Goal: Transaction & Acquisition: Book appointment/travel/reservation

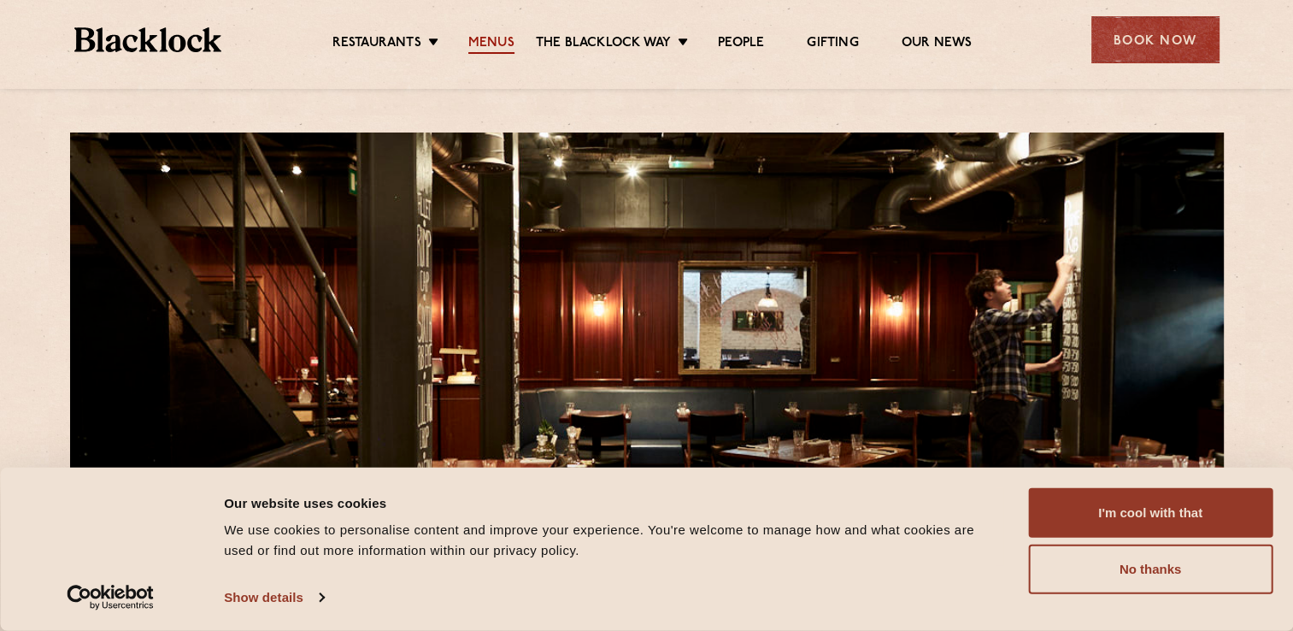
click at [504, 43] on link "Menus" at bounding box center [491, 44] width 46 height 19
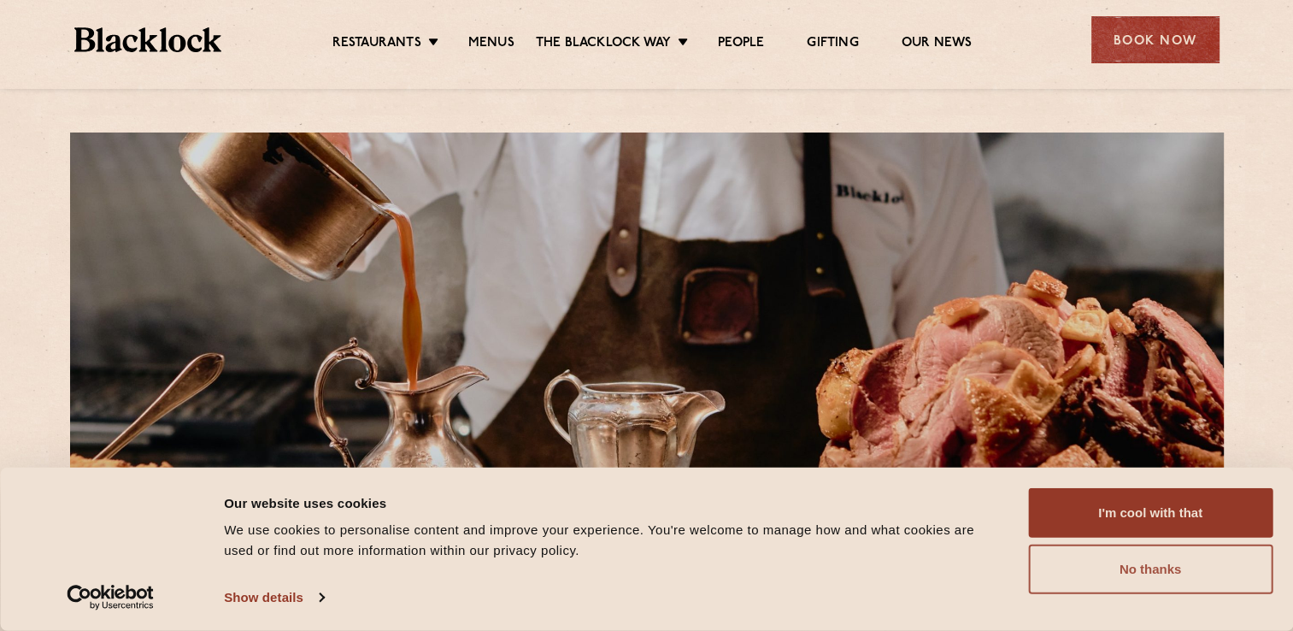
click at [1148, 568] on button "No thanks" at bounding box center [1150, 569] width 244 height 50
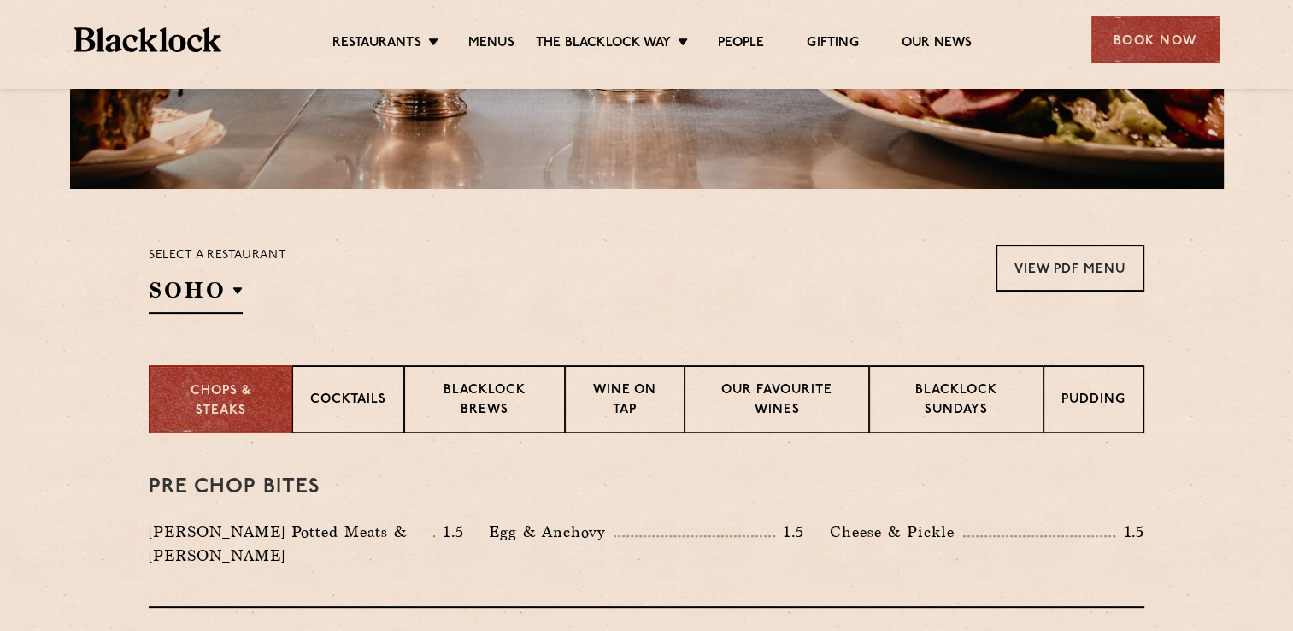
scroll to position [427, 0]
click at [957, 398] on p "Blacklock Sundays" at bounding box center [956, 400] width 138 height 40
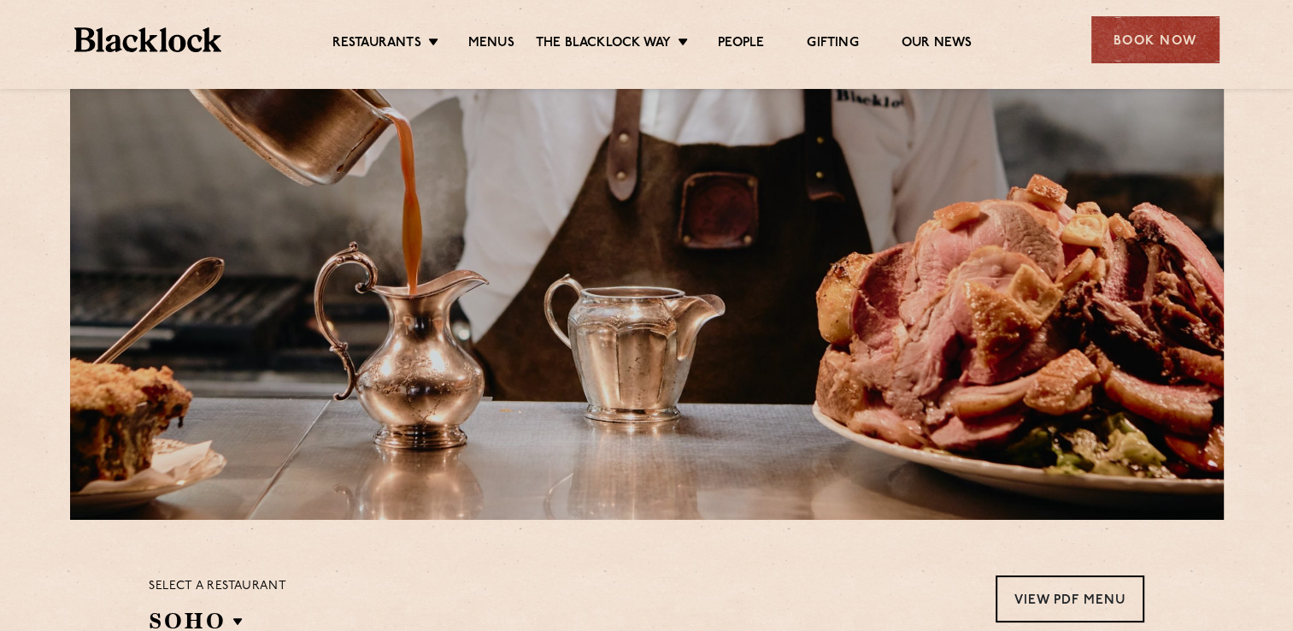
scroll to position [85, 0]
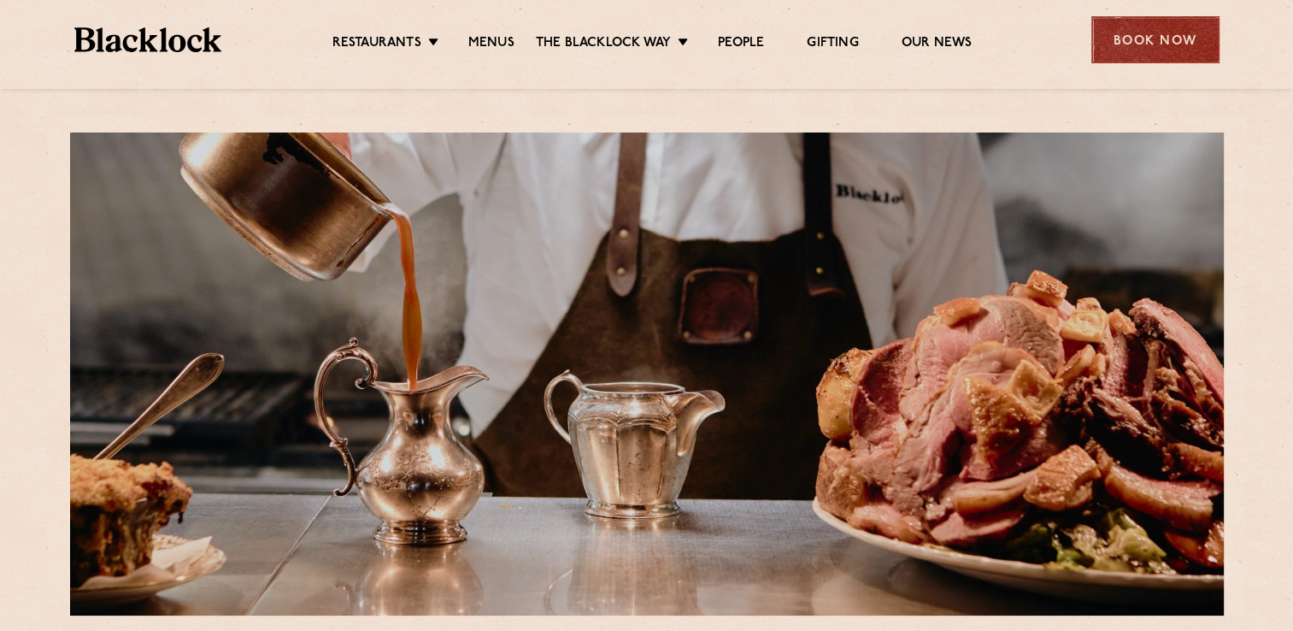
click at [1146, 38] on div "Book Now" at bounding box center [1155, 39] width 128 height 47
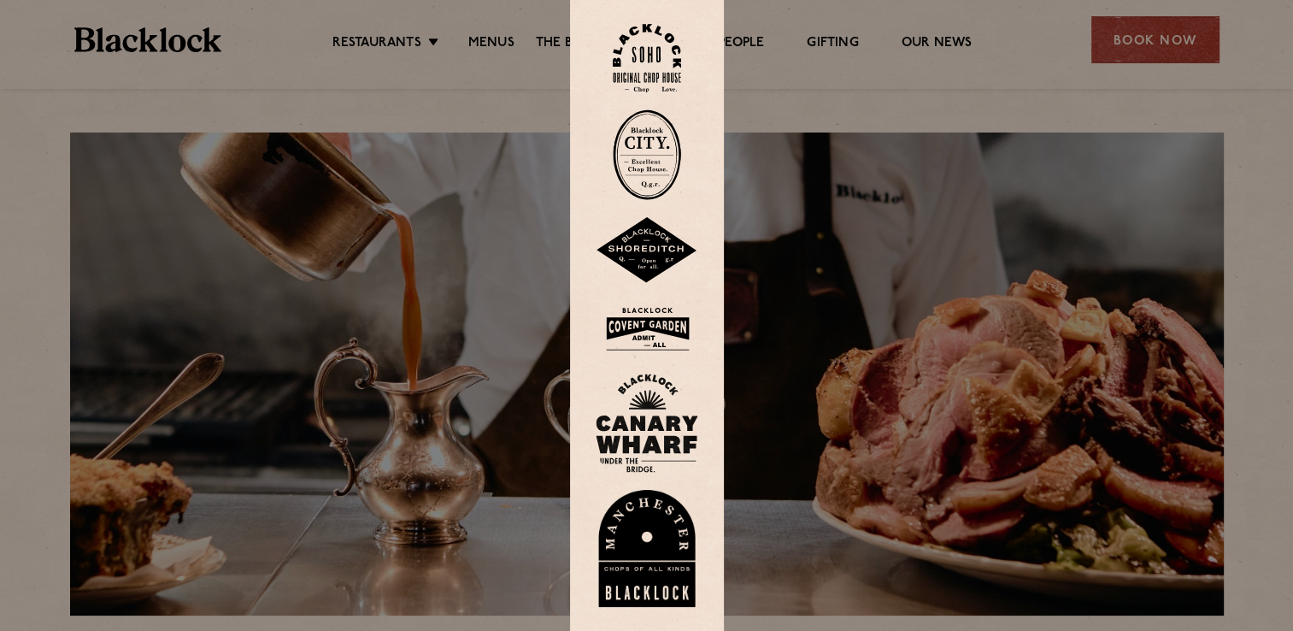
click at [654, 47] on img at bounding box center [647, 58] width 68 height 69
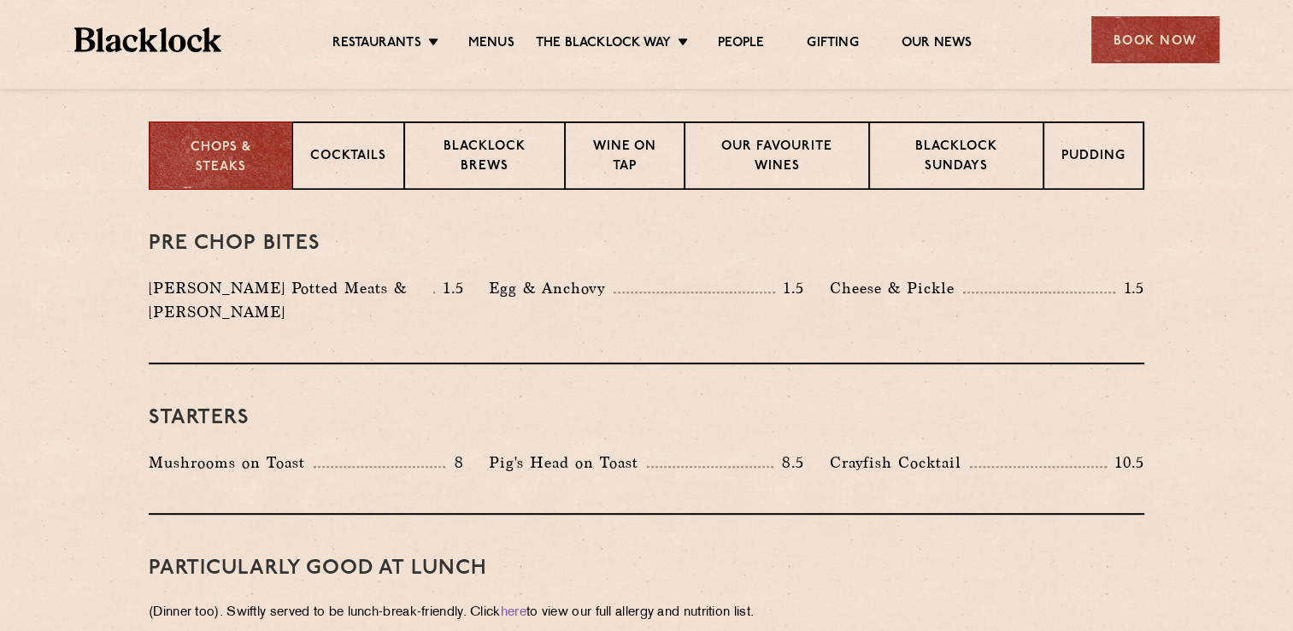
scroll to position [684, 0]
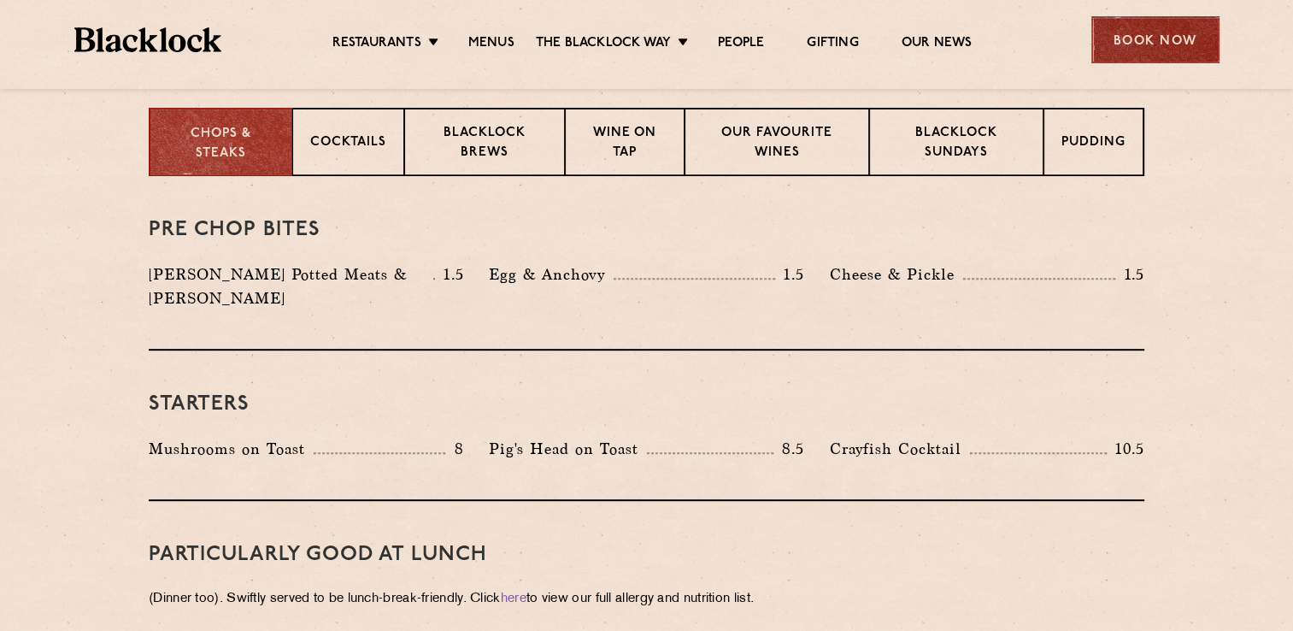
click at [1182, 37] on div "Book Now" at bounding box center [1155, 39] width 128 height 47
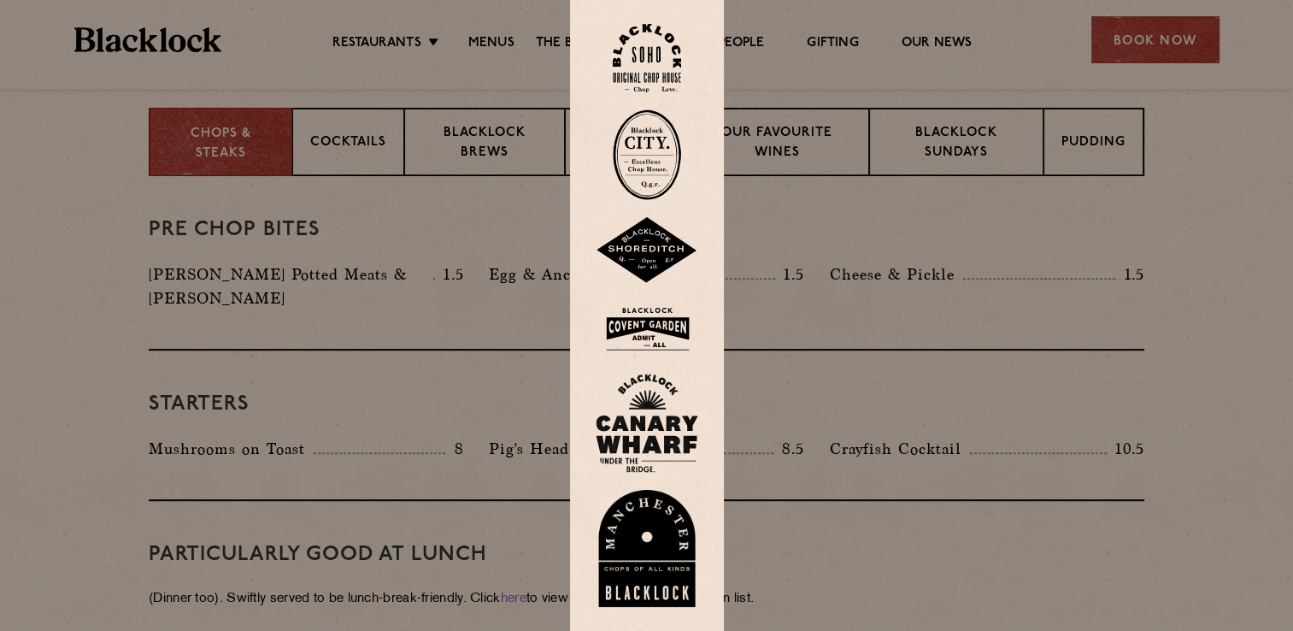
click at [649, 333] on img at bounding box center [647, 329] width 103 height 56
